Goal: Information Seeking & Learning: Learn about a topic

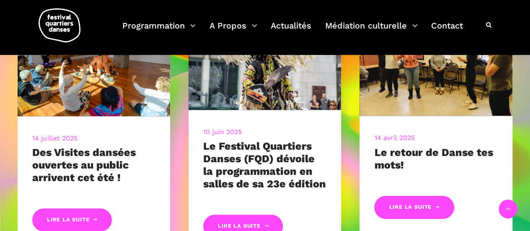
scroll to position [391, 0]
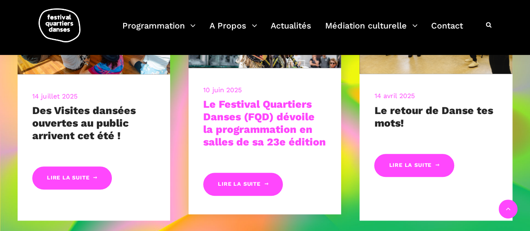
click at [261, 135] on link "Le Festival Quartiers Danses (FQD) dévoile la programmation en salles de sa 23e…" at bounding box center [264, 123] width 123 height 50
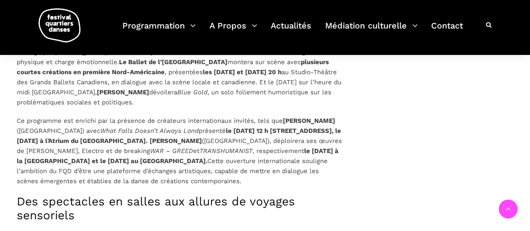
scroll to position [1173, 0]
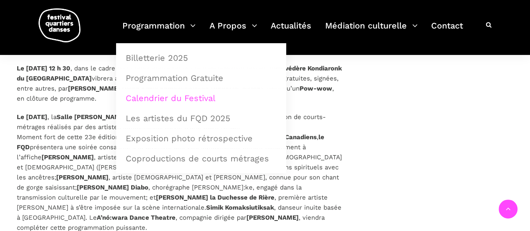
click at [186, 98] on link "Calendrier du Festival" at bounding box center [201, 97] width 161 height 19
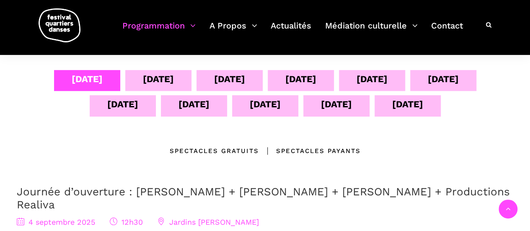
scroll to position [168, 0]
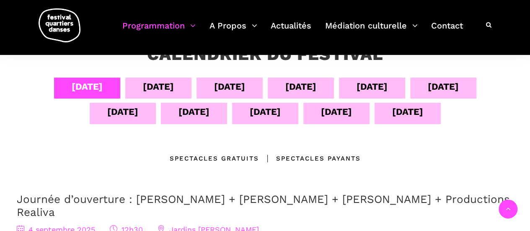
click at [337, 114] on div "13 sept" at bounding box center [336, 111] width 31 height 15
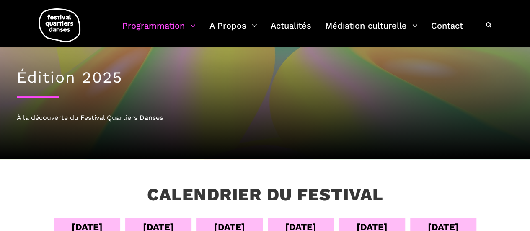
scroll to position [0, 0]
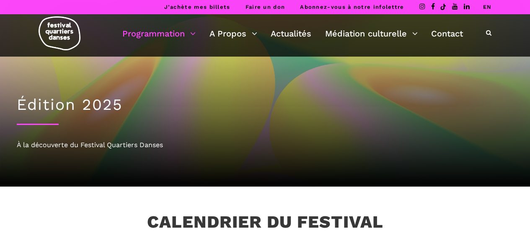
click at [487, 5] on link "EN" at bounding box center [487, 7] width 9 height 6
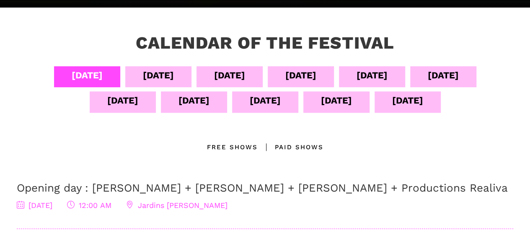
scroll to position [209, 0]
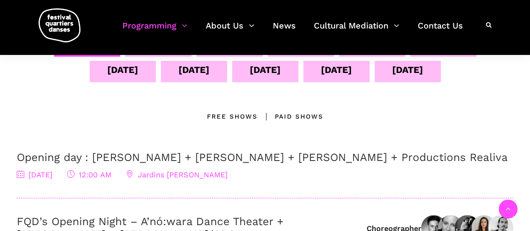
click at [347, 73] on div "[DATE]" at bounding box center [336, 69] width 31 height 15
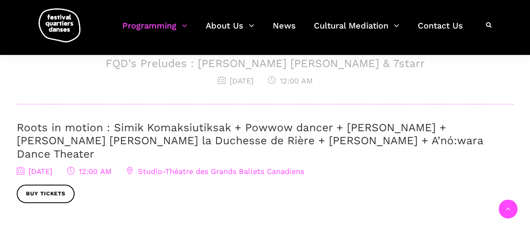
scroll to position [461, 0]
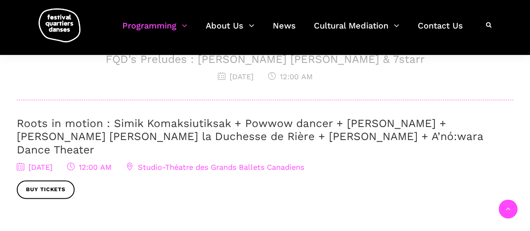
click at [91, 131] on link "Roots in motion : Simik Komaksiutiksak + Powwow dancer + [PERSON_NAME] + [PERSO…" at bounding box center [250, 136] width 466 height 39
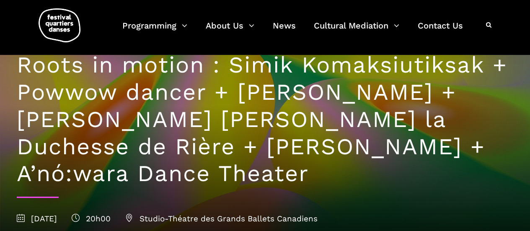
scroll to position [42, 0]
